Goal: Information Seeking & Learning: Learn about a topic

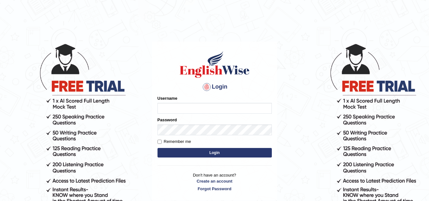
type input "Marzieh1988"
click at [204, 151] on button "Login" at bounding box center [215, 153] width 114 height 10
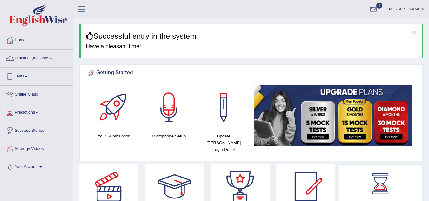
click at [55, 59] on link "Practice Questions" at bounding box center [36, 58] width 72 height 16
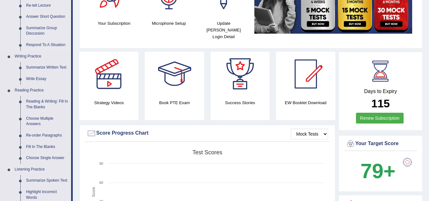
scroll to position [127, 0]
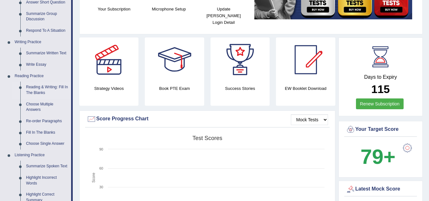
click at [36, 88] on link "Reading & Writing: Fill In The Blanks" at bounding box center [47, 90] width 48 height 17
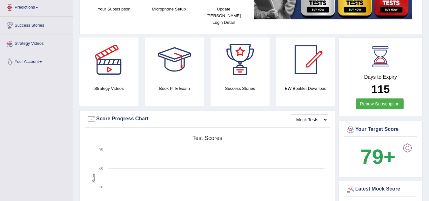
scroll to position [160, 0]
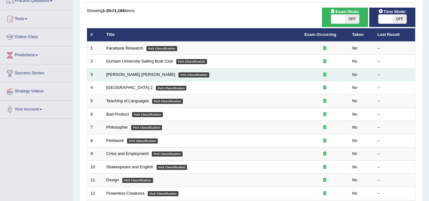
scroll to position [64, 0]
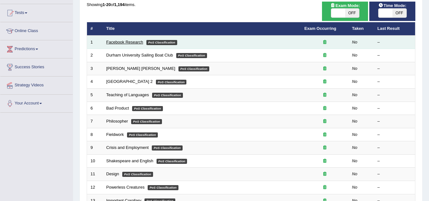
click at [126, 42] on link "Facebook Research" at bounding box center [124, 42] width 37 height 5
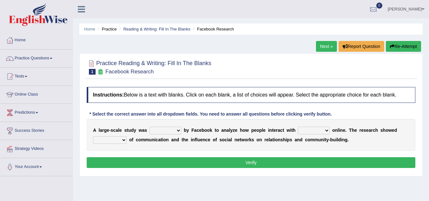
click at [177, 131] on select "surveyed had asked made" at bounding box center [166, 131] width 32 height 8
click at [248, 68] on div at bounding box center [251, 66] width 329 height 19
click at [328, 130] on select "together all each other another" at bounding box center [314, 131] width 32 height 8
click at [354, 112] on div "Instructions: Below is a text with blanks. Click on each blank, a list of choic…" at bounding box center [251, 128] width 332 height 89
click at [123, 140] on select "advantages standards fellowships patterns" at bounding box center [110, 140] width 34 height 8
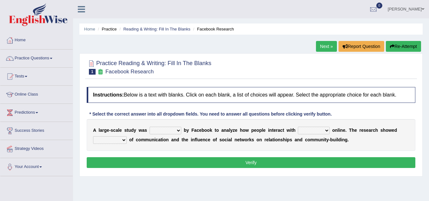
click at [162, 179] on div "Home Practice Reading & Writing: Fill In The Blanks Facebook Research Next » Re…" at bounding box center [251, 159] width 356 height 318
click at [52, 56] on link "Practice Questions" at bounding box center [36, 58] width 72 height 16
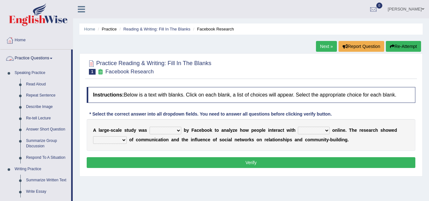
click at [52, 57] on link "Practice Questions" at bounding box center [35, 58] width 71 height 16
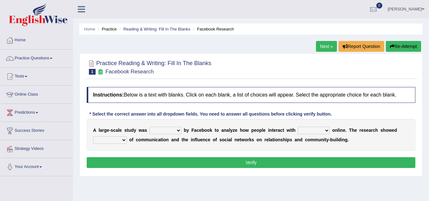
click at [177, 130] on select "surveyed had asked made" at bounding box center [166, 131] width 32 height 8
select select "surveyed"
click at [150, 127] on select "surveyed had asked made" at bounding box center [166, 131] width 32 height 8
click at [52, 57] on link "Practice Questions" at bounding box center [36, 58] width 72 height 16
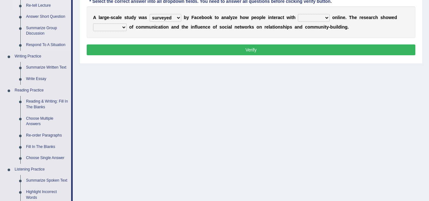
scroll to position [127, 0]
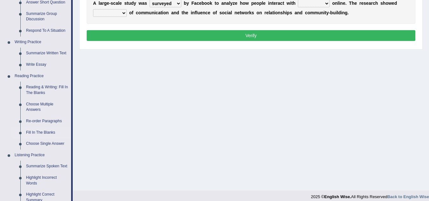
click at [44, 133] on link "Fill In The Blanks" at bounding box center [47, 132] width 48 height 11
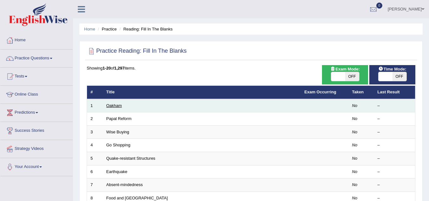
click at [118, 105] on link "Oakham" at bounding box center [114, 105] width 16 height 5
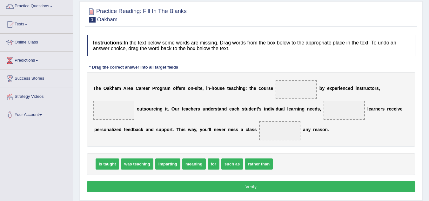
scroll to position [64, 0]
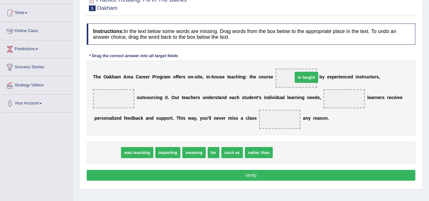
drag, startPoint x: 105, startPoint y: 152, endPoint x: 303, endPoint y: 78, distance: 211.3
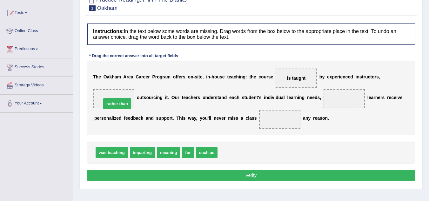
drag, startPoint x: 239, startPoint y: 152, endPoint x: 122, endPoint y: 103, distance: 126.2
click at [170, 153] on span "meaning" at bounding box center [168, 152] width 23 height 11
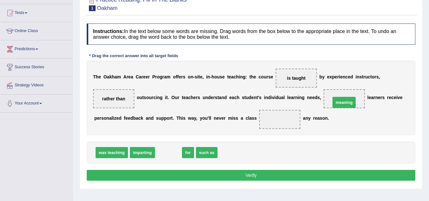
drag, startPoint x: 170, startPoint y: 153, endPoint x: 345, endPoint y: 102, distance: 182.7
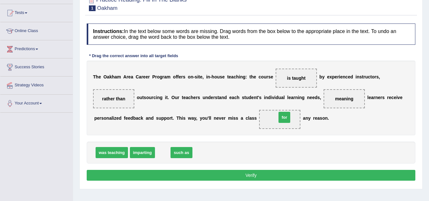
drag, startPoint x: 161, startPoint y: 151, endPoint x: 283, endPoint y: 116, distance: 126.7
click at [275, 176] on button "Verify" at bounding box center [251, 175] width 329 height 11
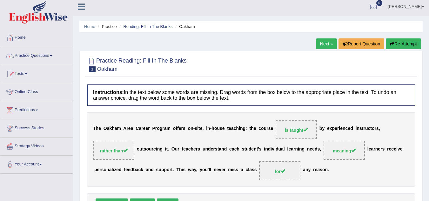
scroll to position [0, 0]
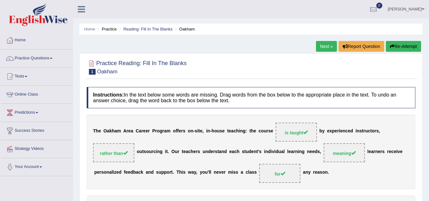
click at [323, 47] on link "Next »" at bounding box center [326, 46] width 21 height 11
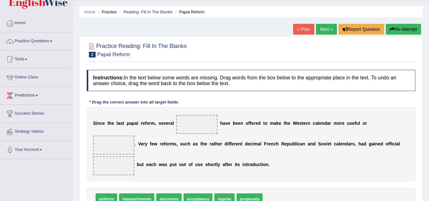
scroll to position [95, 0]
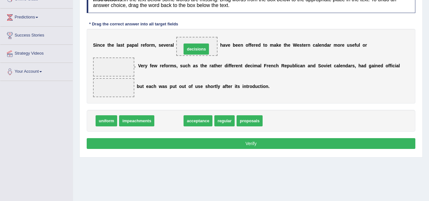
drag, startPoint x: 169, startPoint y: 120, endPoint x: 196, endPoint y: 49, distance: 76.8
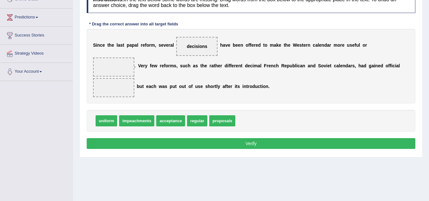
click at [172, 121] on span "acceptance" at bounding box center [170, 120] width 29 height 11
drag, startPoint x: 200, startPoint y: 121, endPoint x: 114, endPoint y: 62, distance: 103.6
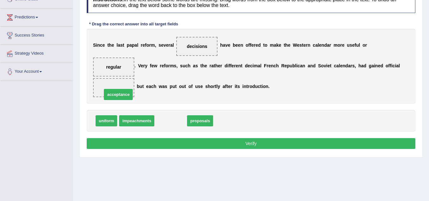
drag, startPoint x: 171, startPoint y: 122, endPoint x: 115, endPoint y: 94, distance: 62.4
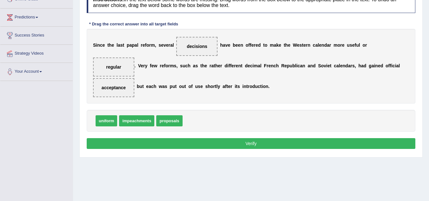
click at [266, 143] on button "Verify" at bounding box center [251, 143] width 329 height 11
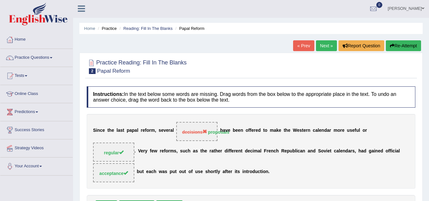
scroll to position [0, 0]
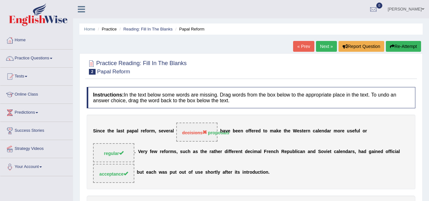
click at [54, 57] on link "Practice Questions" at bounding box center [36, 58] width 72 height 16
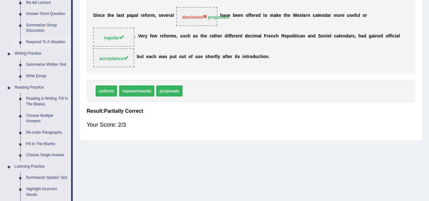
scroll to position [127, 0]
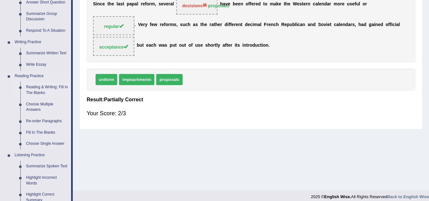
click at [39, 88] on link "Reading & Writing: Fill In The Blanks" at bounding box center [47, 90] width 48 height 17
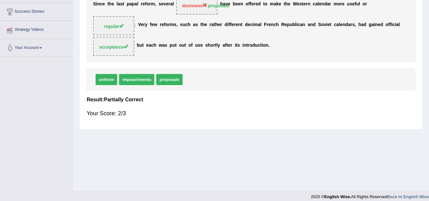
scroll to position [133, 0]
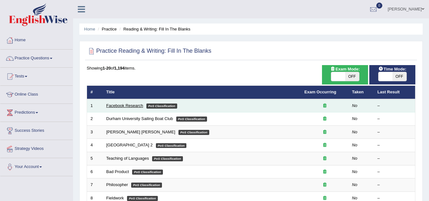
click at [134, 104] on link "Facebook Research" at bounding box center [124, 105] width 37 height 5
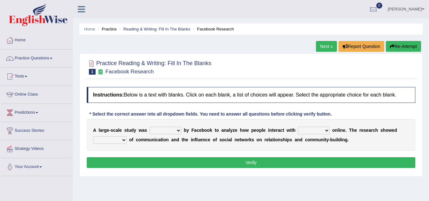
click at [178, 132] on select "surveyed had asked made" at bounding box center [166, 131] width 32 height 8
select select "made"
click at [150, 127] on select "surveyed had asked made" at bounding box center [166, 131] width 32 height 8
click at [321, 131] on select "together all each other another" at bounding box center [314, 131] width 32 height 8
select select "each other"
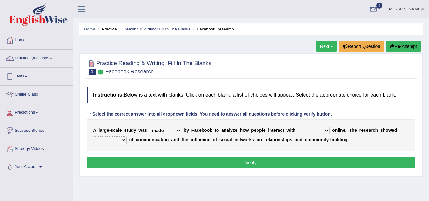
click at [298, 127] on select "together all each other another" at bounding box center [314, 131] width 32 height 8
click at [323, 130] on select "together all each other another" at bounding box center [314, 131] width 32 height 8
click at [328, 130] on select "together all each other another" at bounding box center [314, 131] width 32 height 8
click at [124, 140] on select "advantages standards fellowships patterns" at bounding box center [110, 140] width 34 height 8
click at [93, 136] on select "advantages standards fellowships patterns" at bounding box center [110, 140] width 34 height 8
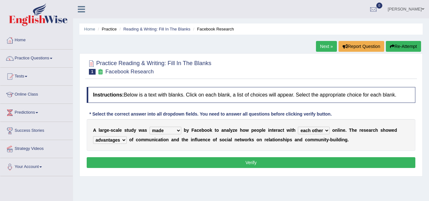
click at [122, 142] on select "advantages standards fellowships patterns" at bounding box center [110, 140] width 34 height 8
select select "patterns"
click at [93, 136] on select "advantages standards fellowships patterns" at bounding box center [110, 140] width 34 height 8
click at [259, 163] on button "Verify" at bounding box center [251, 162] width 329 height 11
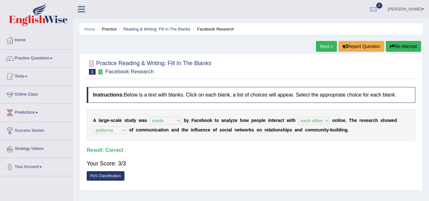
click at [324, 45] on link "Next »" at bounding box center [326, 46] width 21 height 11
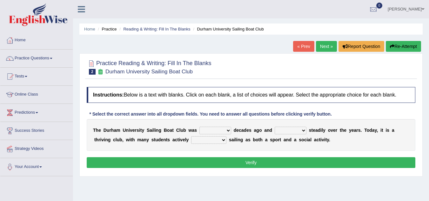
click at [229, 131] on select "found fund founded find" at bounding box center [216, 131] width 32 height 8
select select "founded"
click at [200, 127] on select "found fund founded find" at bounding box center [216, 131] width 32 height 8
click at [303, 131] on select "grow growing has grown grown" at bounding box center [291, 131] width 32 height 8
select select "has grown"
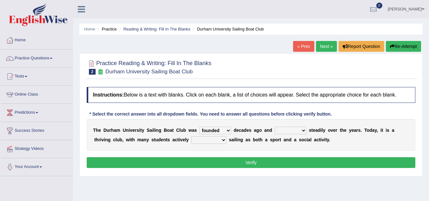
click at [275, 127] on select "grow growing has grown grown" at bounding box center [291, 131] width 32 height 8
click at [224, 140] on select "enjoy enjoyed are enjoying enjoying" at bounding box center [208, 140] width 35 height 8
select select "are enjoying"
click at [191, 136] on select "enjoy enjoyed are enjoying enjoying" at bounding box center [208, 140] width 35 height 8
click at [260, 161] on button "Verify" at bounding box center [251, 162] width 329 height 11
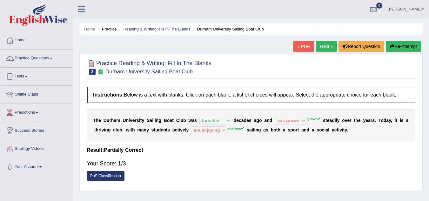
click at [321, 47] on link "Next »" at bounding box center [326, 46] width 21 height 11
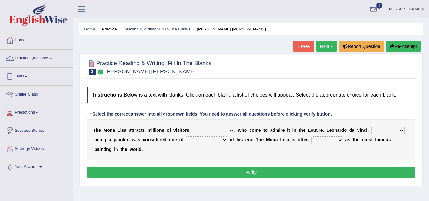
click at [230, 130] on select "around the year the all year all year round per year" at bounding box center [213, 131] width 43 height 8
click at [192, 127] on select "around the year the all year all year round per year" at bounding box center [213, 131] width 43 height 8
click at [229, 129] on select "around the year the all year all year round per year" at bounding box center [213, 131] width 43 height 8
select select "per year"
click at [192, 127] on select "around the year the all year all year round per year" at bounding box center [213, 131] width 43 height 8
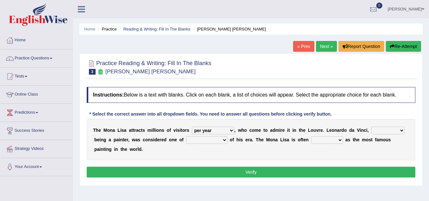
click at [400, 130] on select "rather than as much as as well as as long as" at bounding box center [387, 131] width 33 height 8
select select "as well as"
click at [371, 127] on select "rather than as much as as well as as long as" at bounding box center [387, 131] width 33 height 8
click at [222, 139] on select "better artists artist the better artist the best artists" at bounding box center [206, 140] width 41 height 8
select select "the best artists"
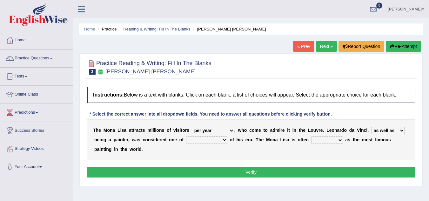
click at [186, 136] on select "better artists artist the better artist the best artists" at bounding box center [206, 140] width 41 height 8
click at [340, 140] on select "classified suggested predicted described" at bounding box center [327, 140] width 32 height 8
select select "classified"
click at [311, 136] on select "classified suggested predicted described" at bounding box center [327, 140] width 32 height 8
click at [286, 172] on button "Verify" at bounding box center [251, 172] width 329 height 11
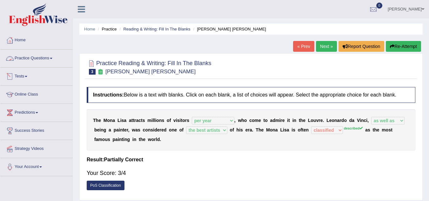
click at [50, 58] on link "Practice Questions" at bounding box center [36, 58] width 72 height 16
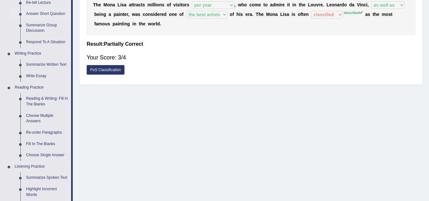
scroll to position [127, 0]
